Goal: Task Accomplishment & Management: Manage account settings

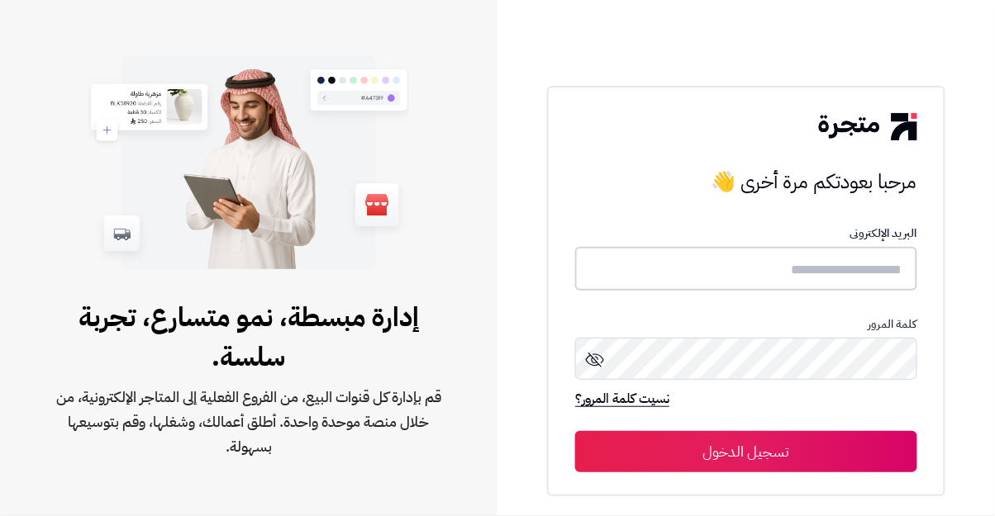
type input "**********"
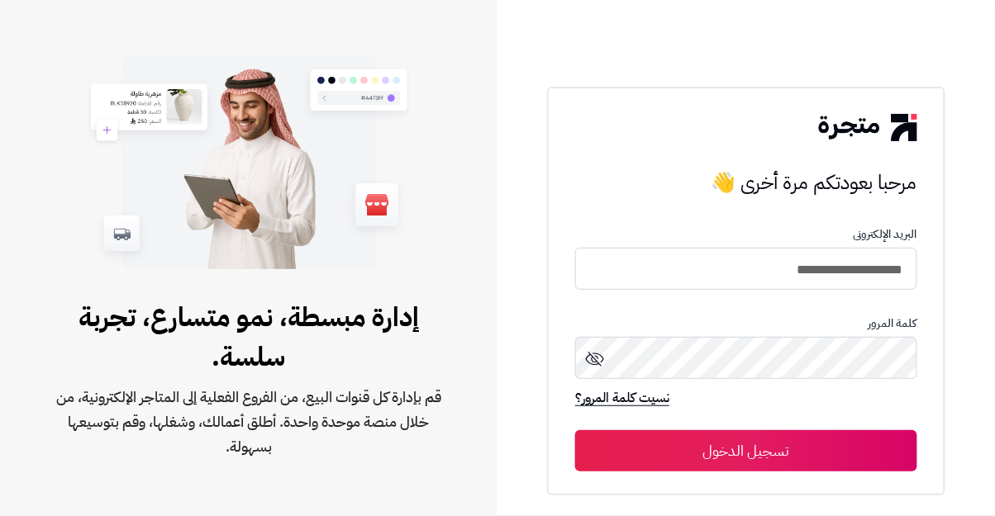
click at [575, 430] on button "تسجيل الدخول" at bounding box center [746, 450] width 342 height 41
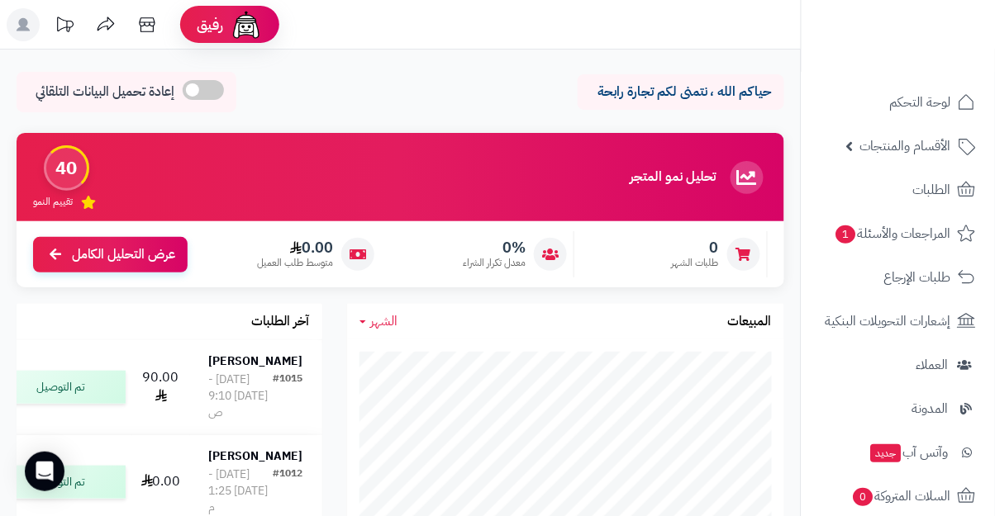
click at [32, 38] on icon at bounding box center [23, 24] width 33 height 33
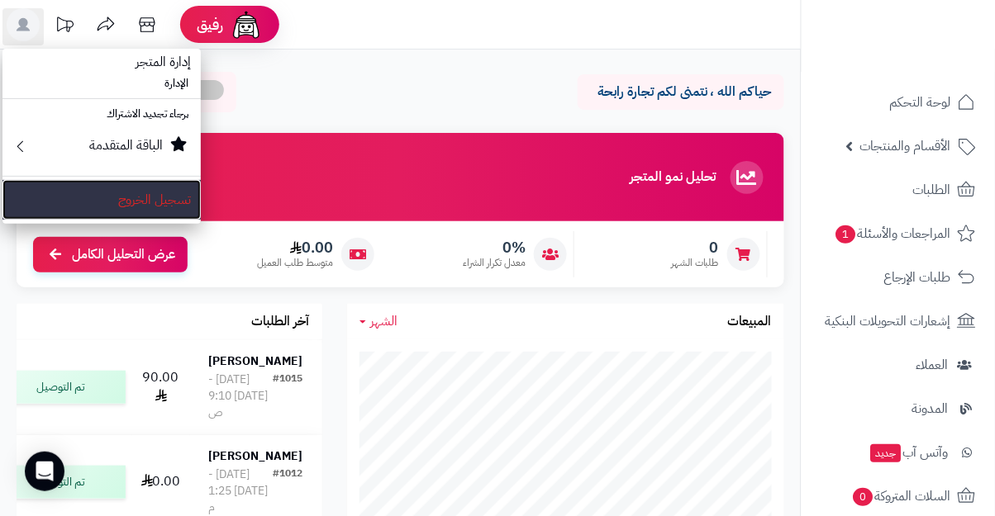
click at [165, 196] on link "تسجيل الخروج" at bounding box center [101, 200] width 198 height 40
